Goal: Transaction & Acquisition: Purchase product/service

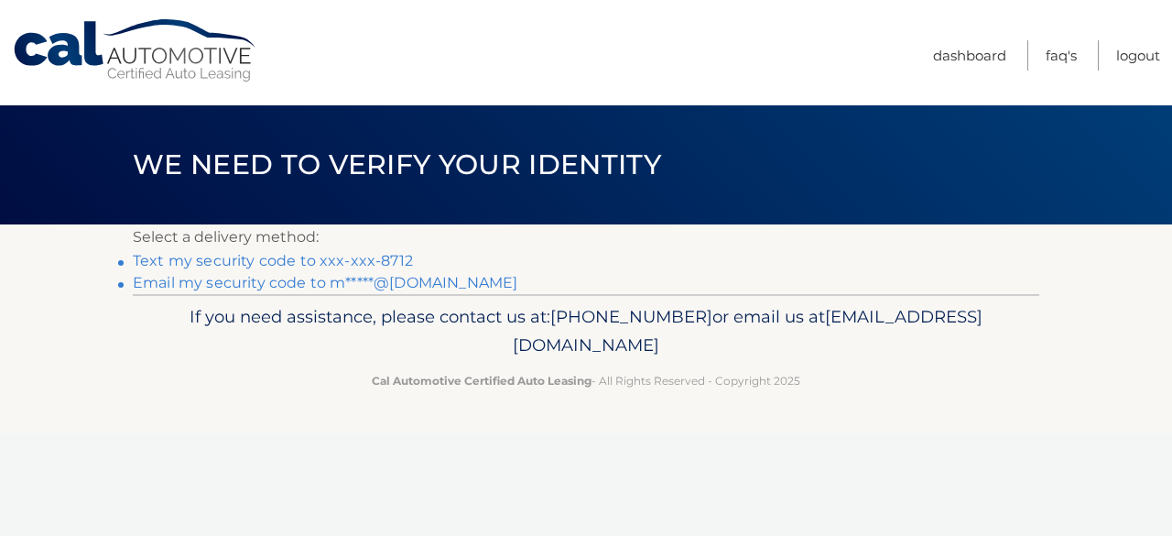
click at [324, 260] on link "Text my security code to xxx-xxx-8712" at bounding box center [273, 260] width 280 height 17
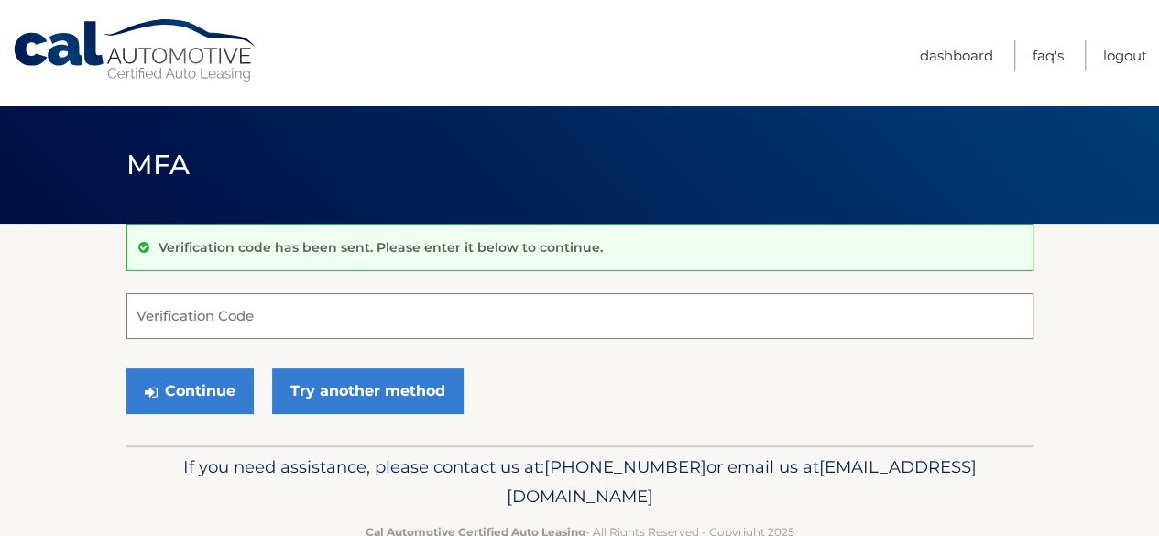
click at [187, 319] on input "Verification Code" at bounding box center [579, 316] width 907 height 46
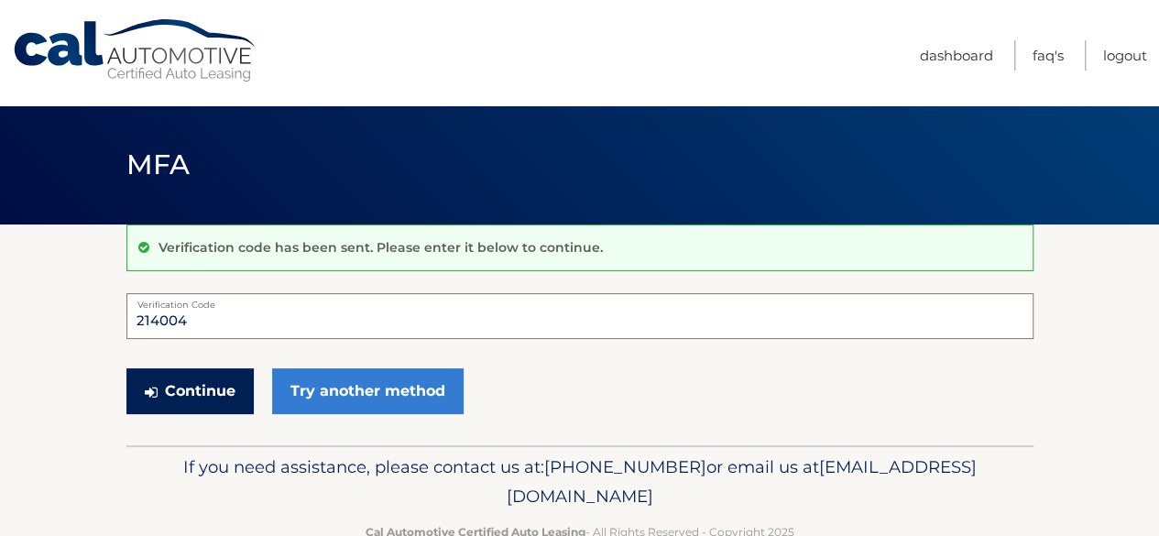
type input "214004"
click at [201, 392] on button "Continue" at bounding box center [189, 391] width 127 height 46
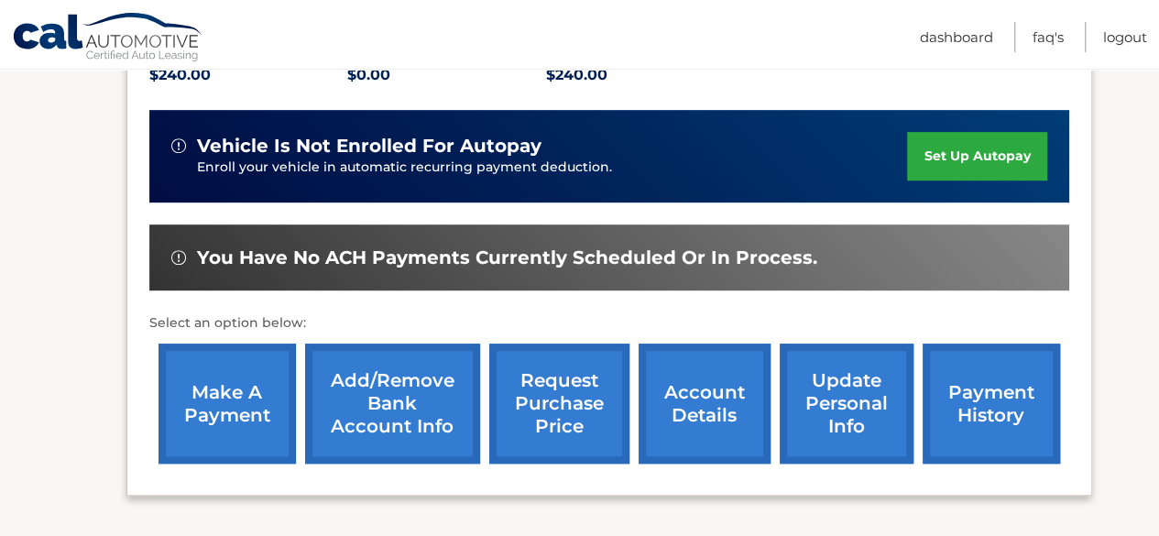
scroll to position [458, 0]
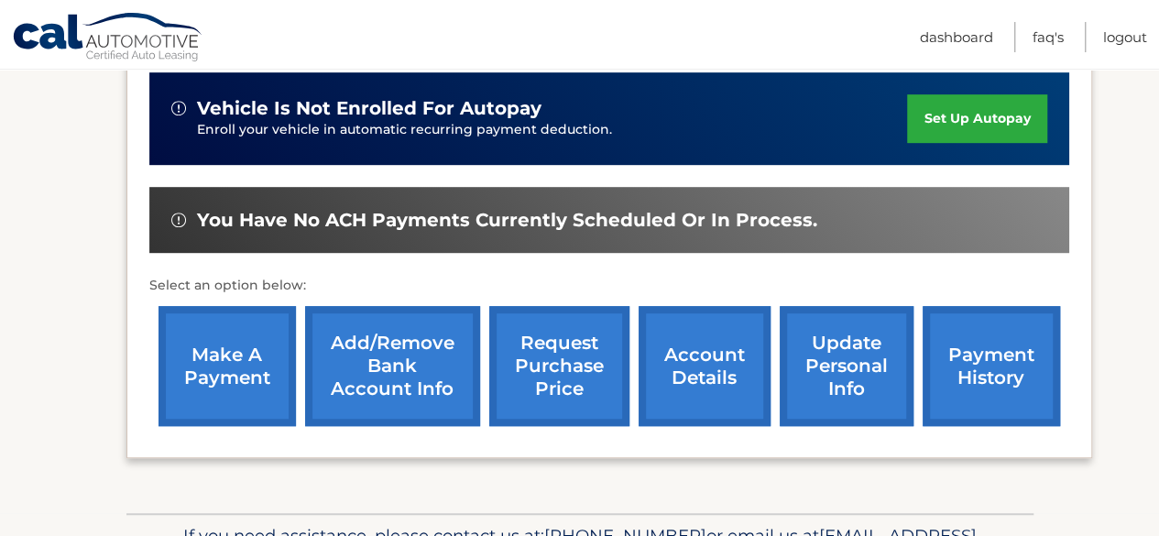
click at [252, 373] on link "make a payment" at bounding box center [226, 366] width 137 height 120
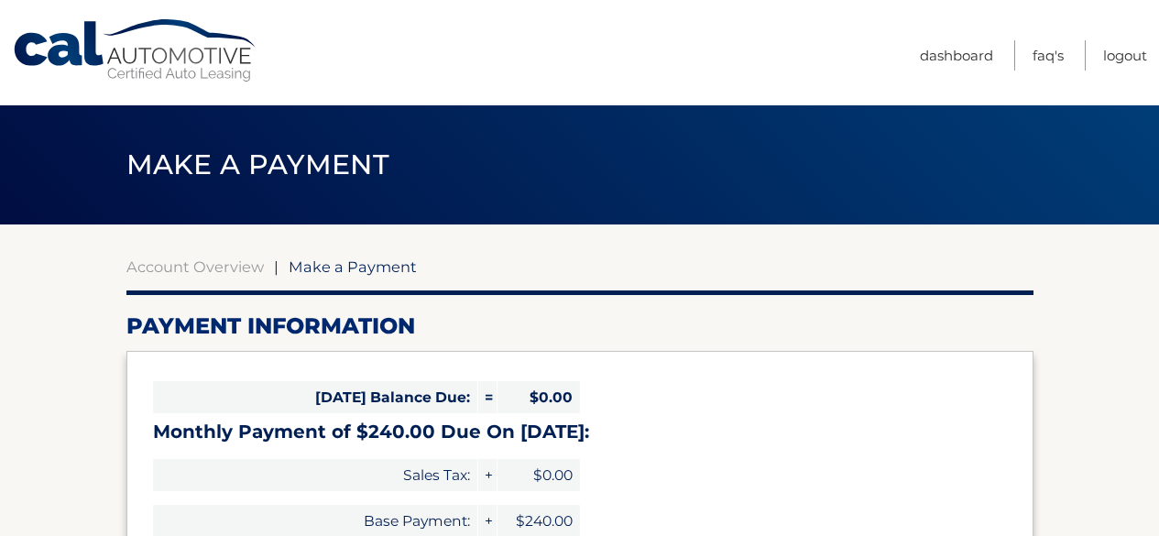
select select "N2NkNGQxYjQtYWQwZS00MTg4LWEzNWItOGQ1MGQyMDM4Mjhm"
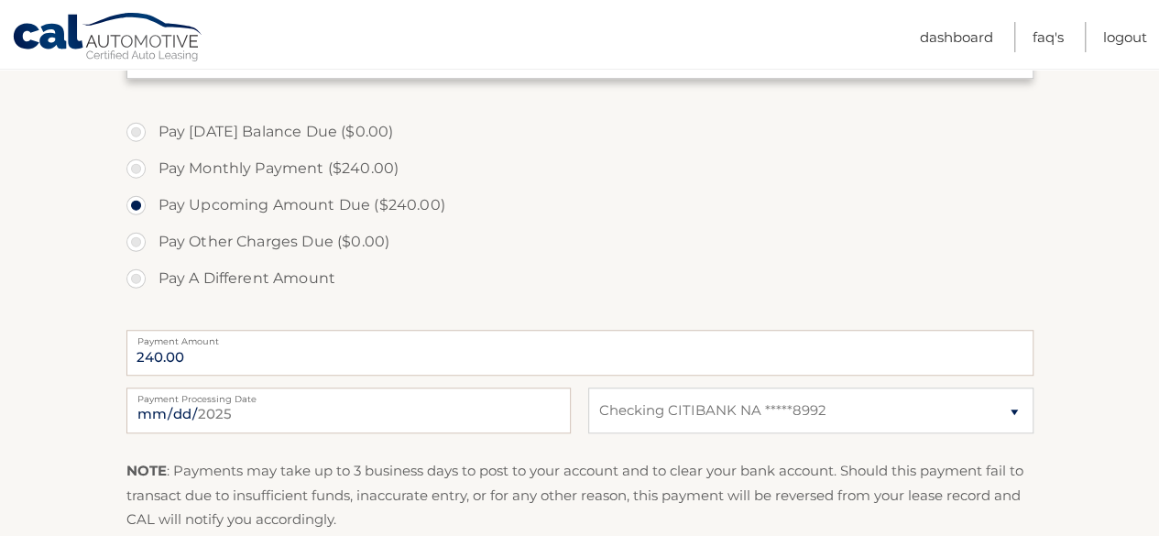
scroll to position [550, 0]
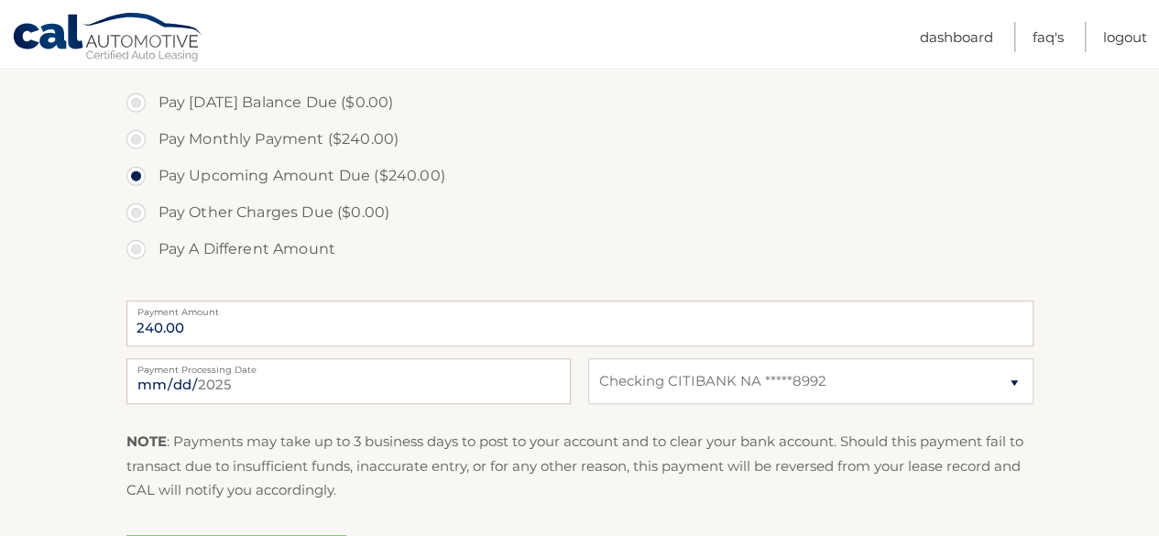
click at [542, 371] on label "Payment Processing Date" at bounding box center [348, 365] width 444 height 15
click at [542, 371] on input "2025-09-28" at bounding box center [348, 381] width 444 height 46
click at [198, 386] on input "2025-09-28" at bounding box center [348, 381] width 444 height 46
type input "2025-10-07"
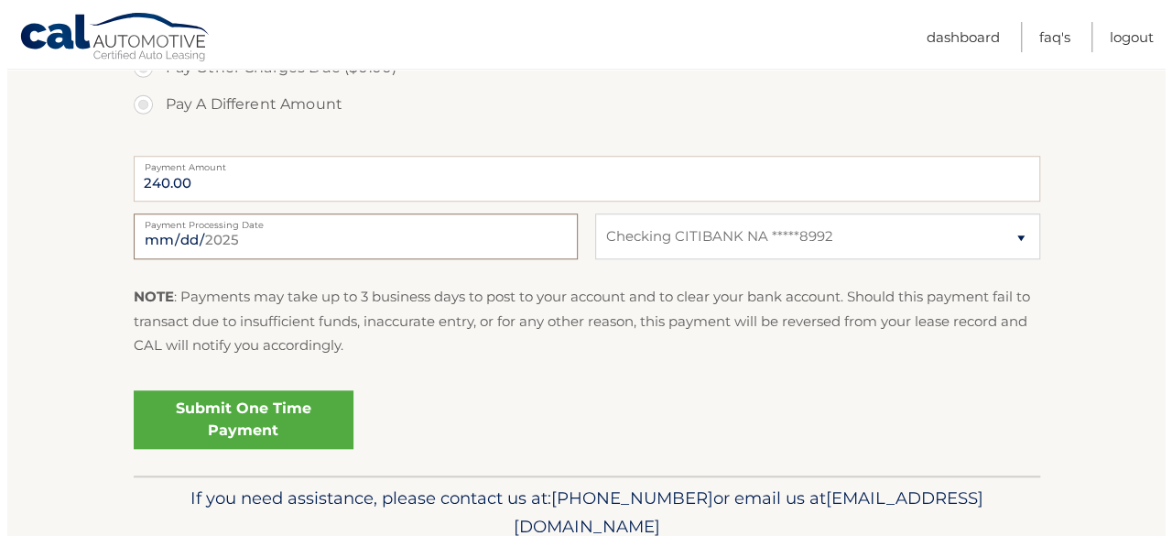
scroll to position [733, 0]
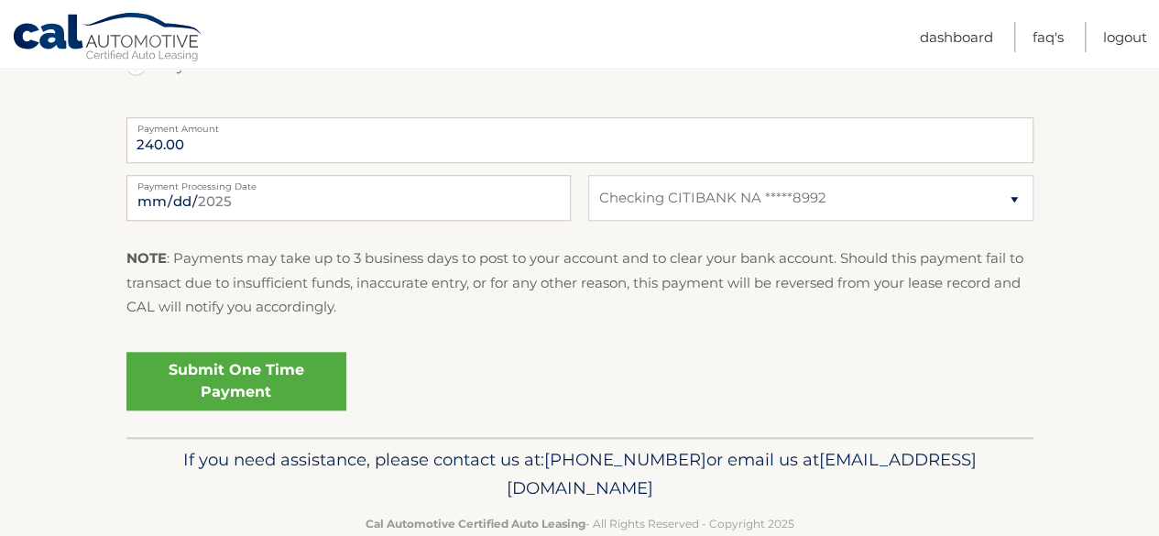
click at [238, 380] on link "Submit One Time Payment" at bounding box center [236, 381] width 220 height 59
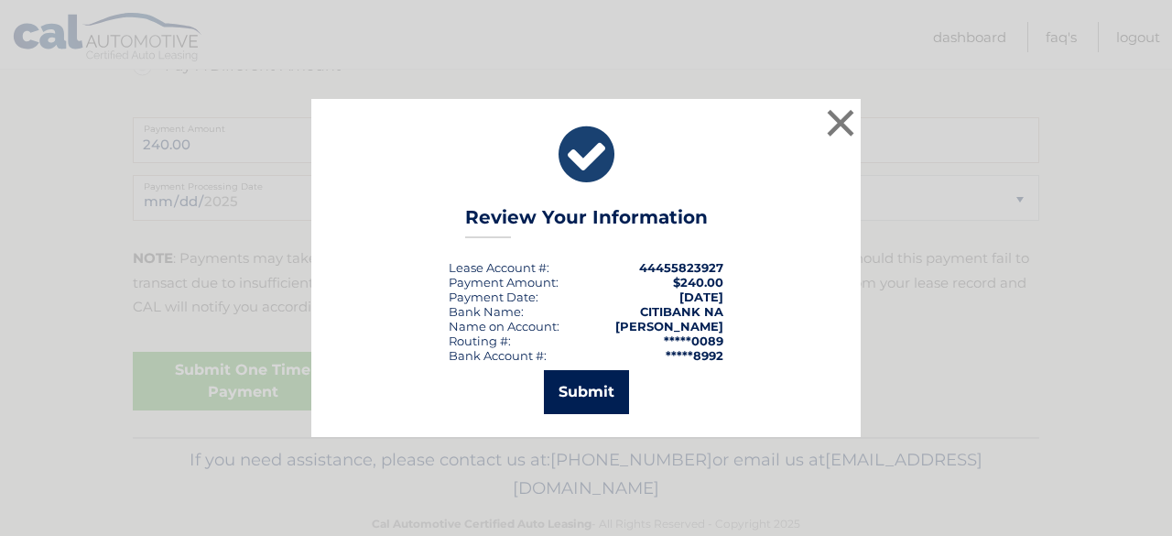
click at [593, 388] on button "Submit" at bounding box center [586, 392] width 85 height 44
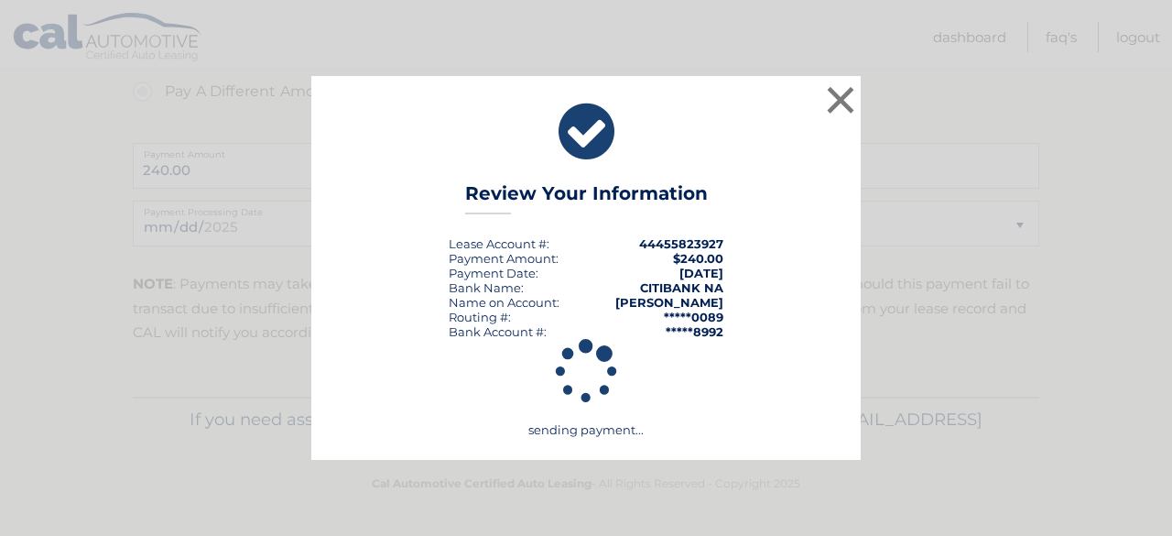
scroll to position [705, 0]
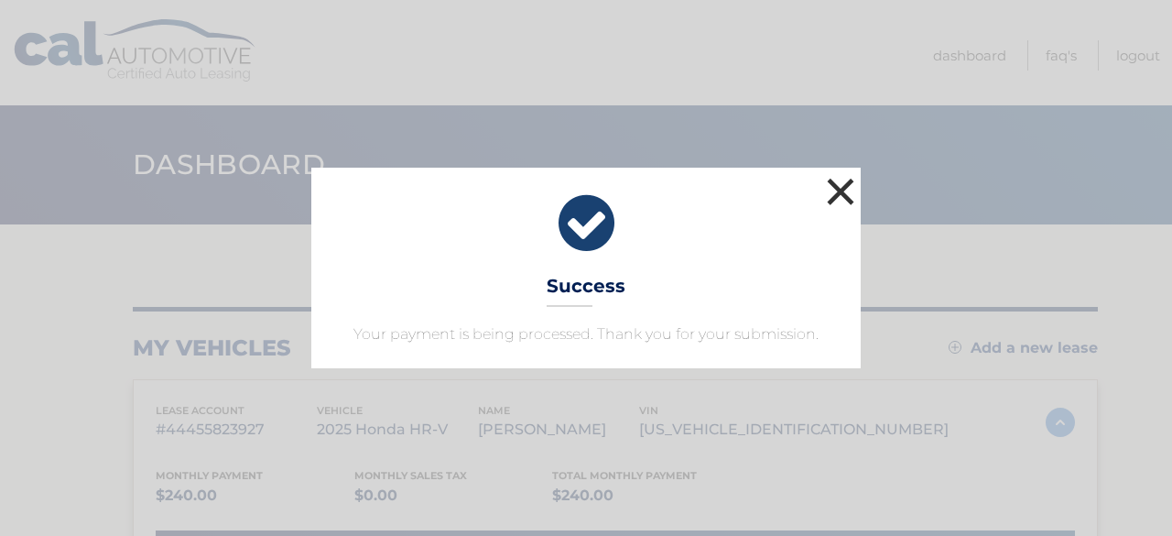
click at [839, 195] on button "×" at bounding box center [840, 191] width 37 height 37
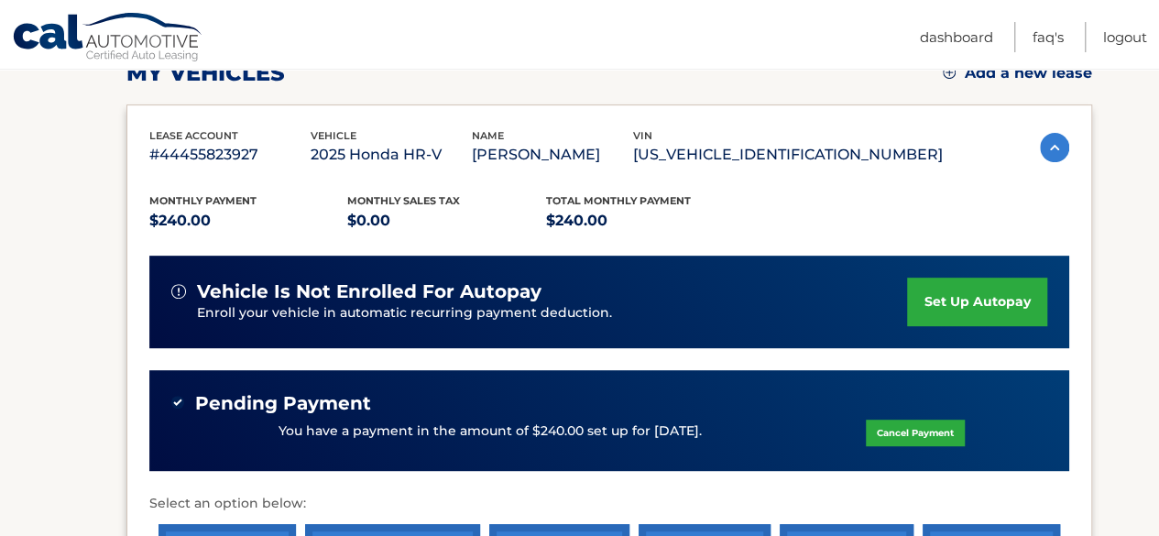
scroll to position [366, 0]
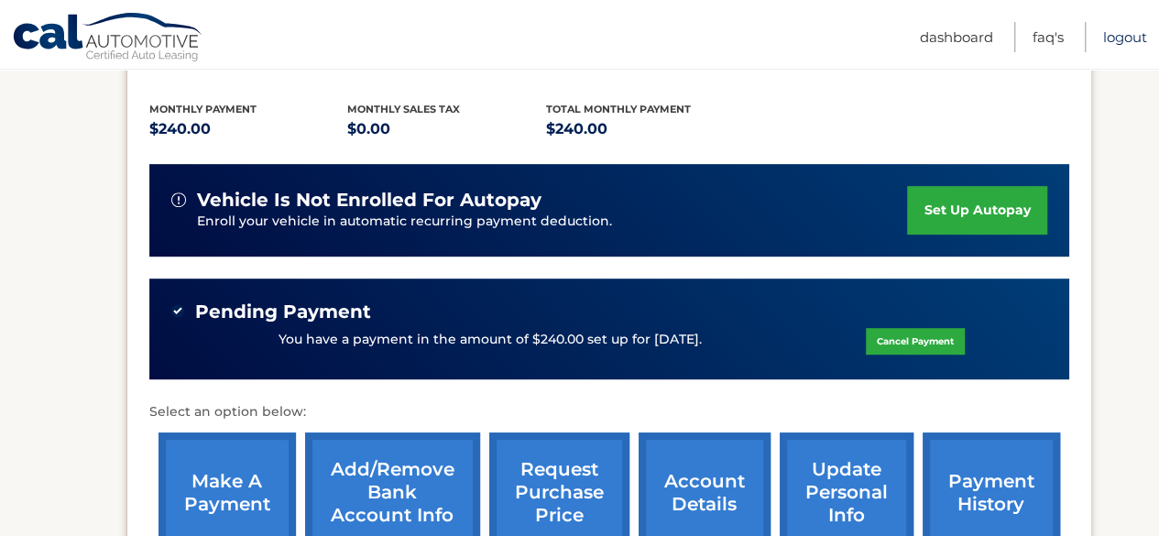
click at [1110, 38] on link "Logout" at bounding box center [1125, 37] width 44 height 30
